Goal: Ask a question

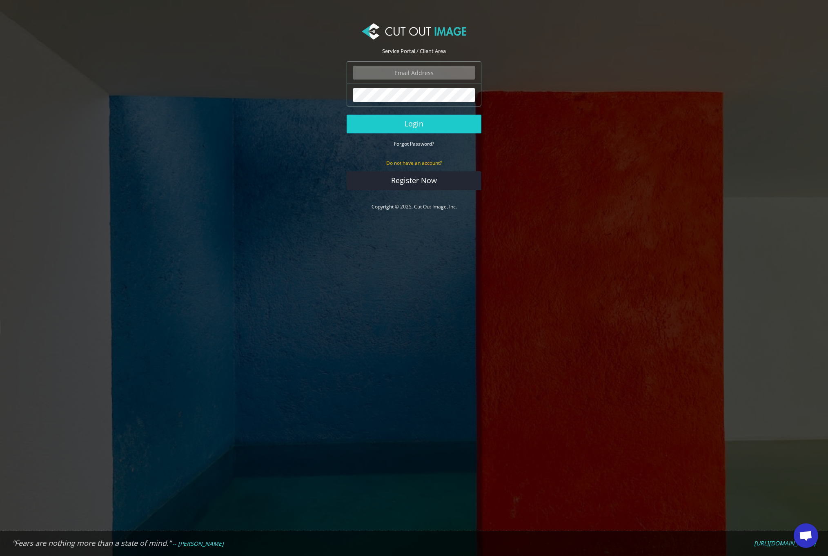
type input "[EMAIL_ADDRESS][DOMAIN_NAME]"
click at [414, 124] on button "Login" at bounding box center [414, 124] width 135 height 19
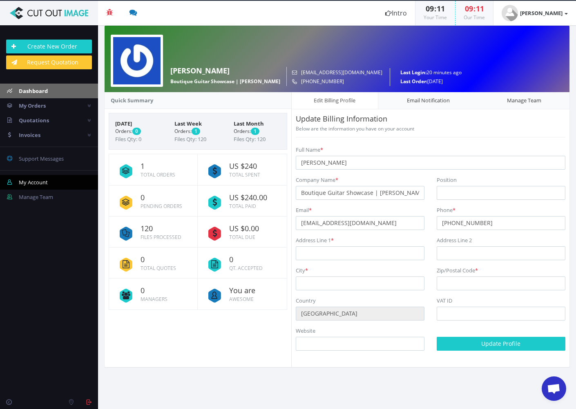
click at [33, 93] on span "Dashboard" at bounding box center [33, 90] width 29 height 7
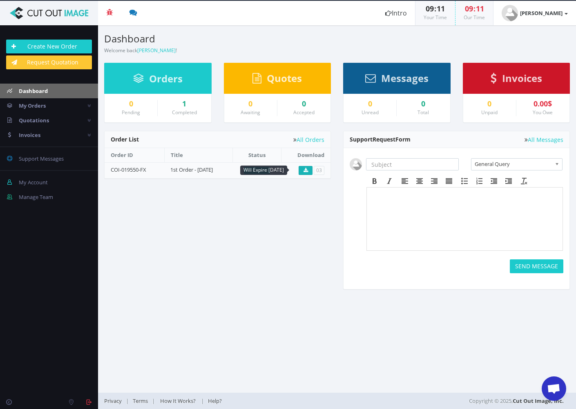
click at [304, 168] on icon at bounding box center [305, 170] width 4 height 5
click at [201, 274] on div "Pending Completed Due Over Due Cancelled 03" at bounding box center [337, 214] width 478 height 167
drag, startPoint x: 153, startPoint y: 168, endPoint x: 111, endPoint y: 169, distance: 42.5
click at [111, 169] on td "COI-019550-FX" at bounding box center [134, 170] width 60 height 16
copy link "COI-019550-FX"
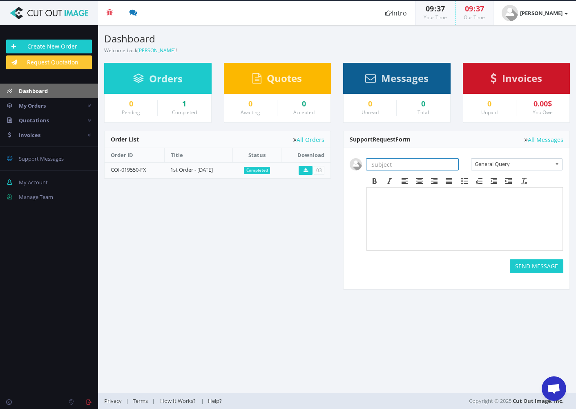
click at [398, 165] on input "text" at bounding box center [412, 164] width 93 height 12
paste input "COI-019550-FX"
type input "COI-019550-FX"
click at [541, 164] on span "General Query" at bounding box center [512, 164] width 77 height 11
click at [29, 162] on span "Support Messages" at bounding box center [41, 158] width 45 height 7
